Goal: Task Accomplishment & Management: Use online tool/utility

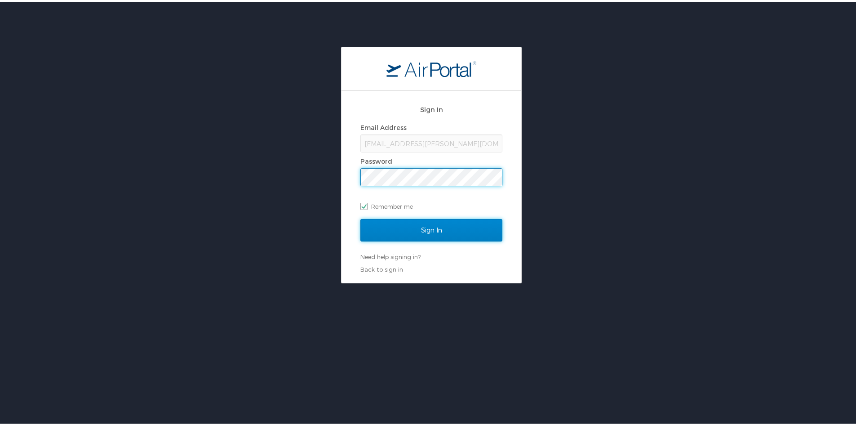
click at [417, 227] on input "Sign In" at bounding box center [431, 228] width 142 height 22
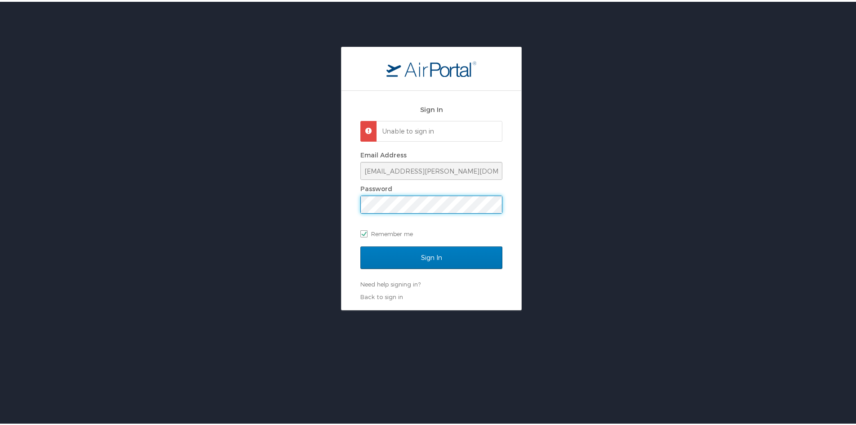
click at [326, 206] on div "Sign In Unable to sign in Email Address jcurole@nunez.edu Password Remember me …" at bounding box center [431, 176] width 863 height 263
click at [360, 245] on input "Sign In" at bounding box center [431, 256] width 142 height 22
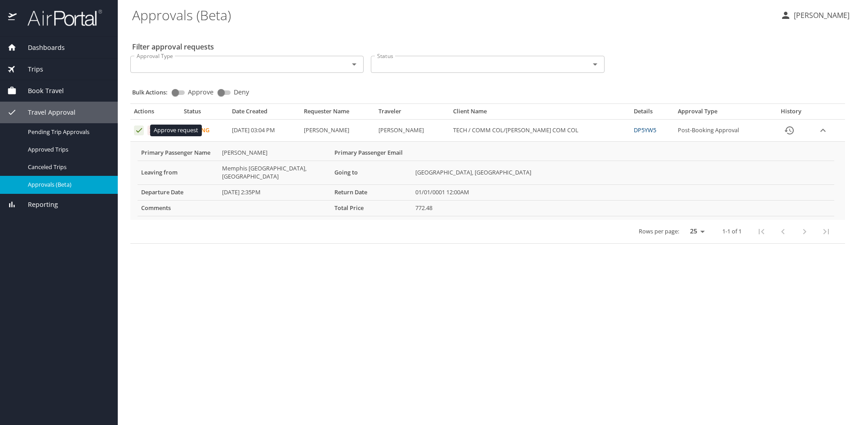
click at [136, 128] on icon "Approval table" at bounding box center [139, 130] width 9 height 9
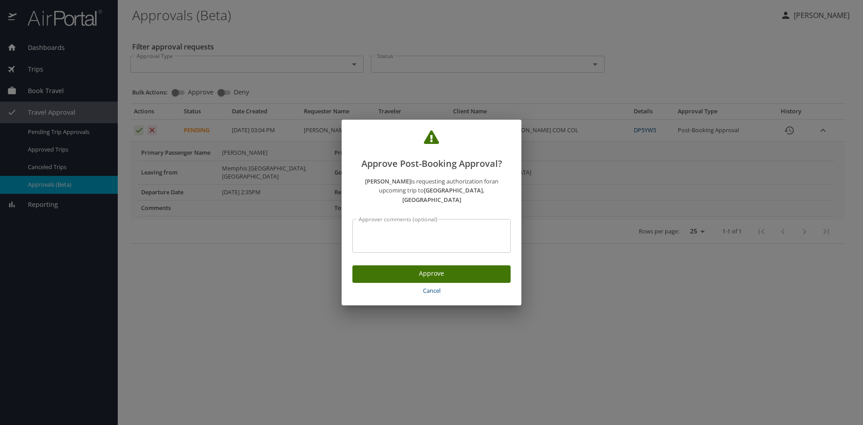
click at [438, 272] on span "Approve" at bounding box center [432, 273] width 144 height 11
